Goal: Use online tool/utility: Utilize a website feature to perform a specific function

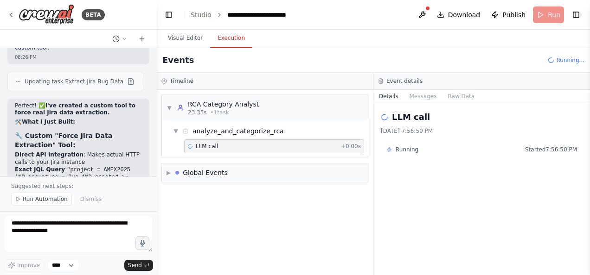
scroll to position [10931, 0]
click at [254, 223] on div "▼ RCA Category Analyst 23.35s • 1 task ▼ analyze_and_categorize_rca LLM call + …" at bounding box center [265, 182] width 216 height 185
click at [224, 198] on div "▼ RCA Category Analyst 23.35s • 1 task ▼ analyze_and_categorize_rca LLM call + …" at bounding box center [265, 182] width 216 height 185
click at [218, 212] on div "▼ RCA Category Analyst 23.35s • 1 task ▼ analyze_and_categorize_rca LLM call + …" at bounding box center [265, 182] width 216 height 185
click at [288, 218] on div "▼ RCA Category Analyst 23.35s • 1 task ▼ analyze_and_categorize_rca LLM call + …" at bounding box center [265, 182] width 216 height 185
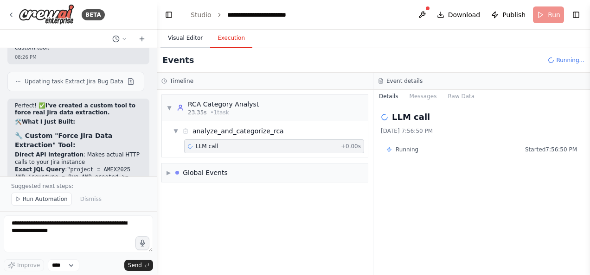
click at [183, 36] on button "Visual Editor" at bounding box center [185, 38] width 50 height 19
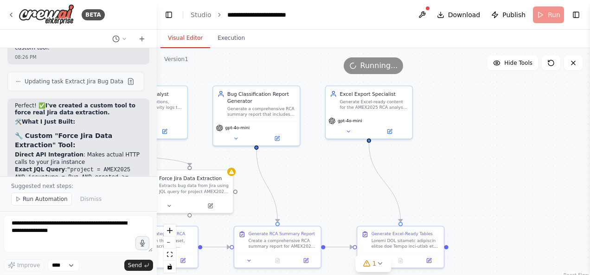
click at [370, 65] on span "Running..." at bounding box center [379, 65] width 38 height 11
click at [10, 18] on icon at bounding box center [10, 14] width 7 height 7
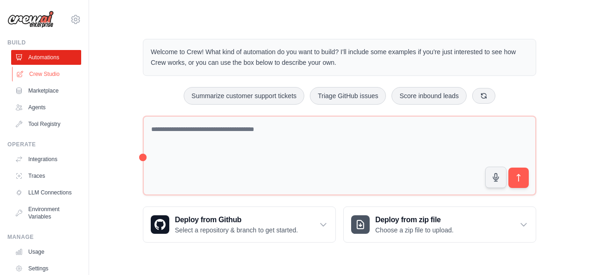
click at [56, 73] on link "Crew Studio" at bounding box center [47, 74] width 70 height 15
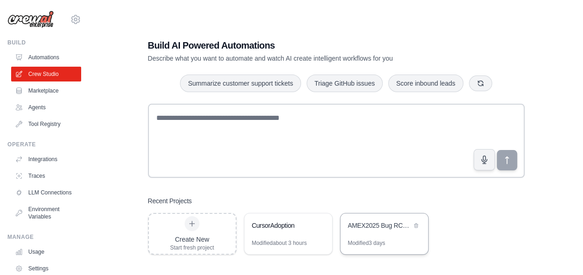
click at [378, 235] on div "AMEX2025 Bug RCA Analysis" at bounding box center [384, 227] width 88 height 26
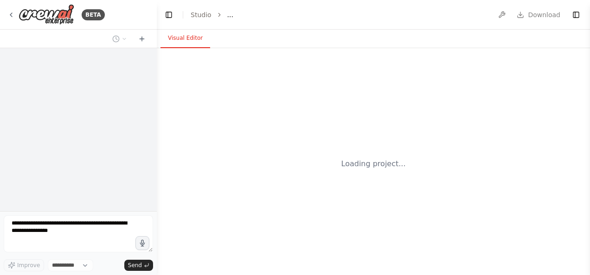
select select "****"
